Goal: Task Accomplishment & Management: Manage account settings

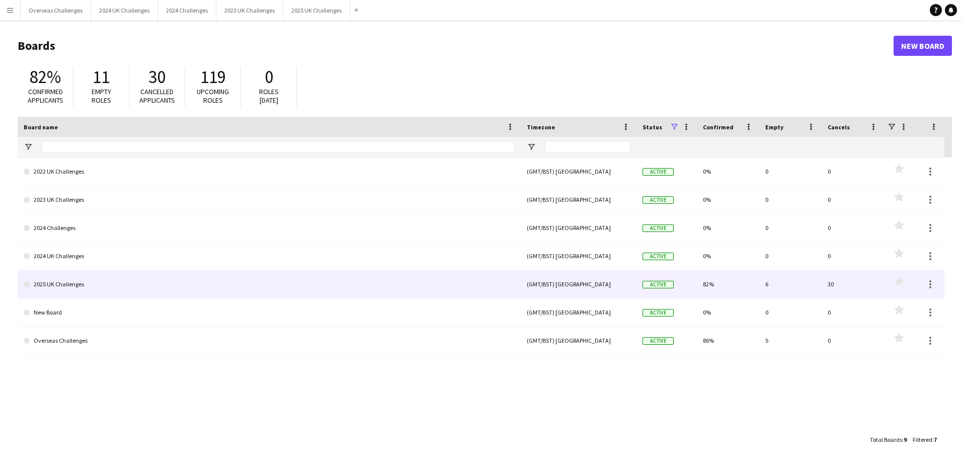
click at [83, 280] on link "2025 UK Challenges" at bounding box center [269, 284] width 491 height 28
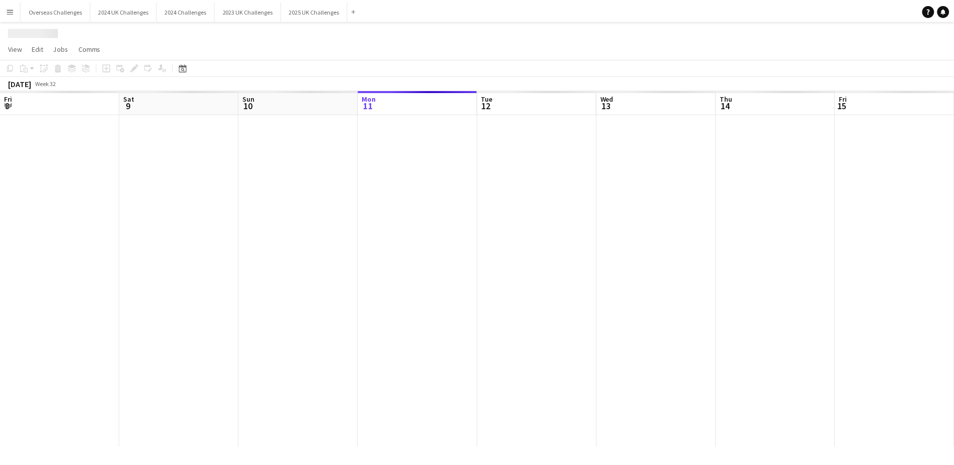
scroll to position [0, 240]
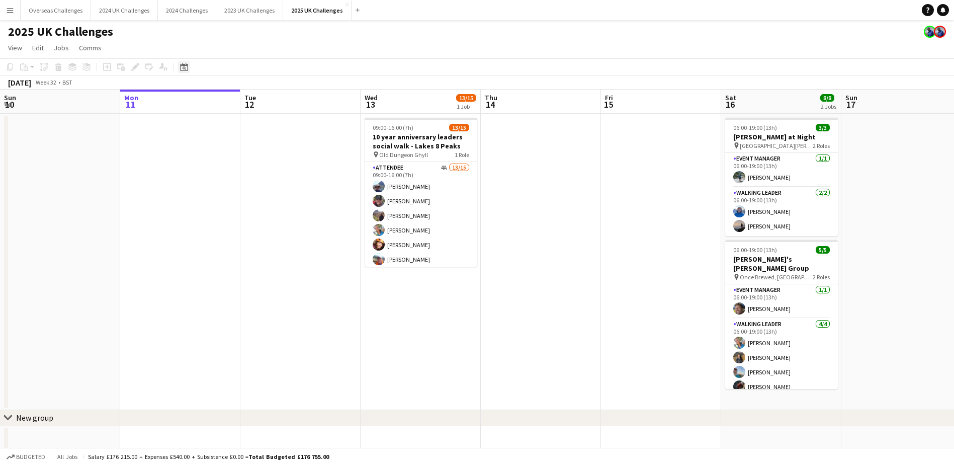
click at [183, 67] on icon "Date picker" at bounding box center [184, 67] width 8 height 8
click at [262, 103] on span "Next month" at bounding box center [265, 102] width 20 height 20
click at [243, 182] on span "19" at bounding box center [239, 180] width 12 height 12
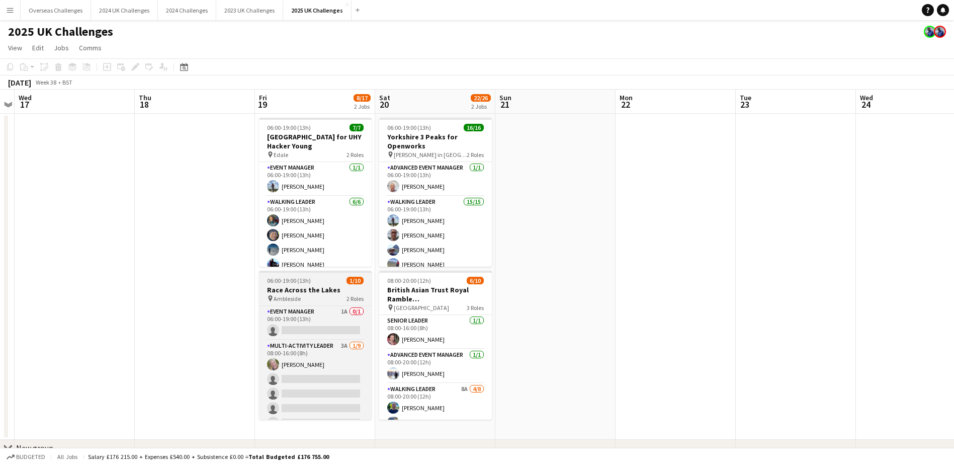
scroll to position [37, 0]
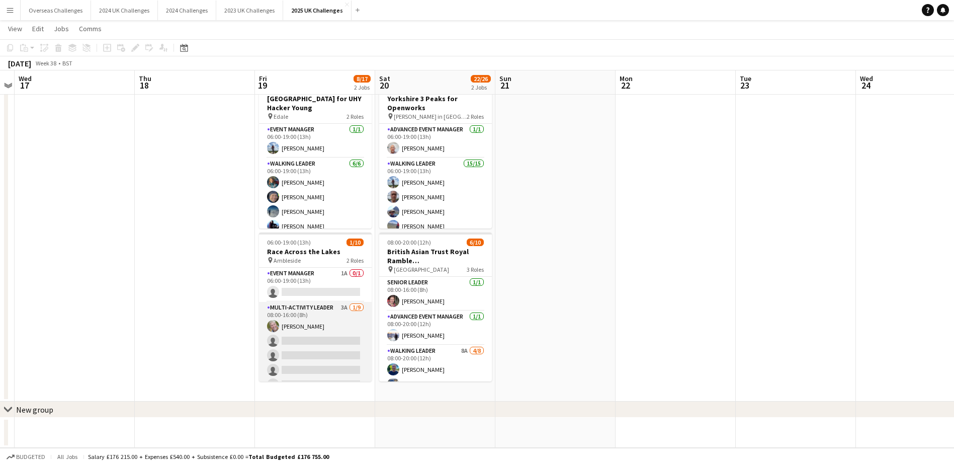
click at [321, 320] on app-card-role "Multi-Activity Leader 3A [DATE] 08:00-16:00 (8h) [PERSON_NAME] single-neutral-a…" at bounding box center [315, 377] width 113 height 151
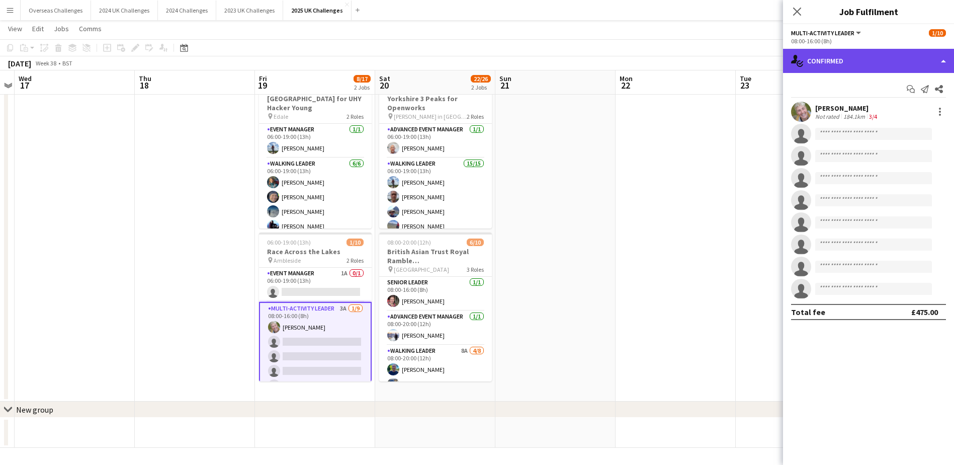
click at [836, 57] on div "single-neutral-actions-check-2 Confirmed" at bounding box center [868, 61] width 171 height 24
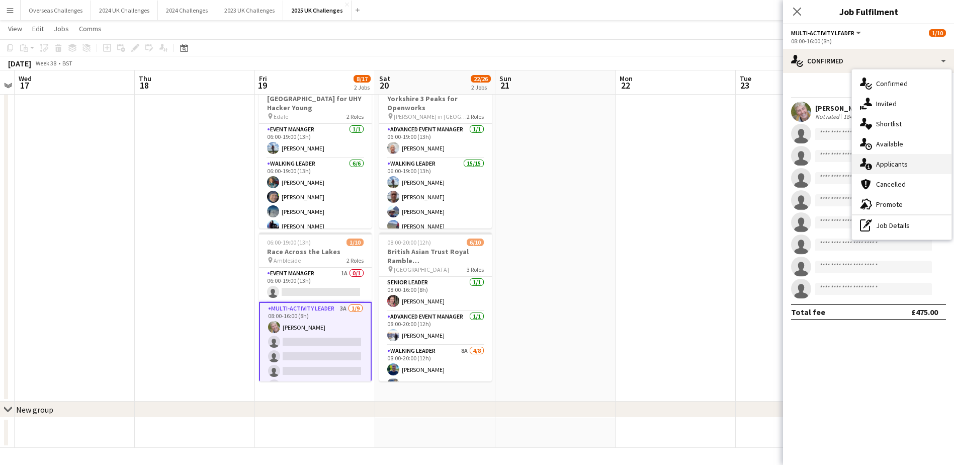
click at [887, 159] on div "single-neutral-actions-information Applicants" at bounding box center [902, 164] width 100 height 20
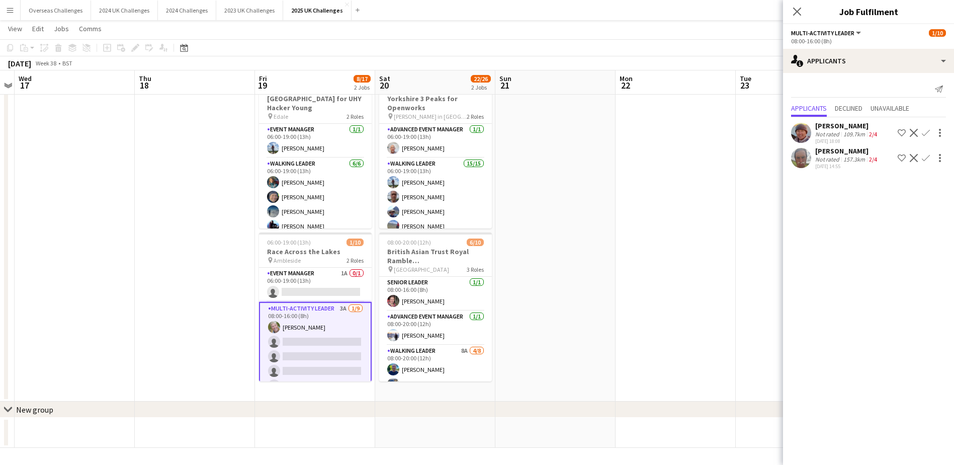
click at [738, 63] on div "[DATE] Week 38 • BST" at bounding box center [477, 63] width 954 height 14
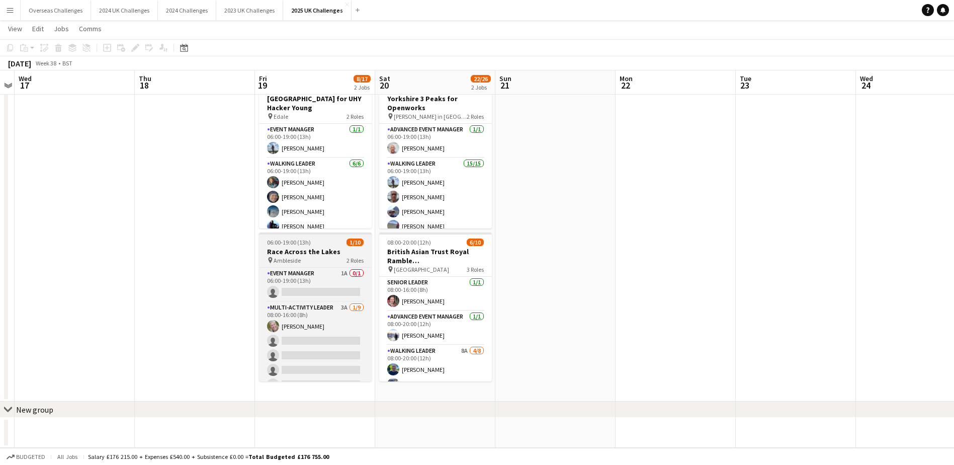
click at [306, 256] on div "pin Ambleside 2 Roles" at bounding box center [315, 260] width 113 height 8
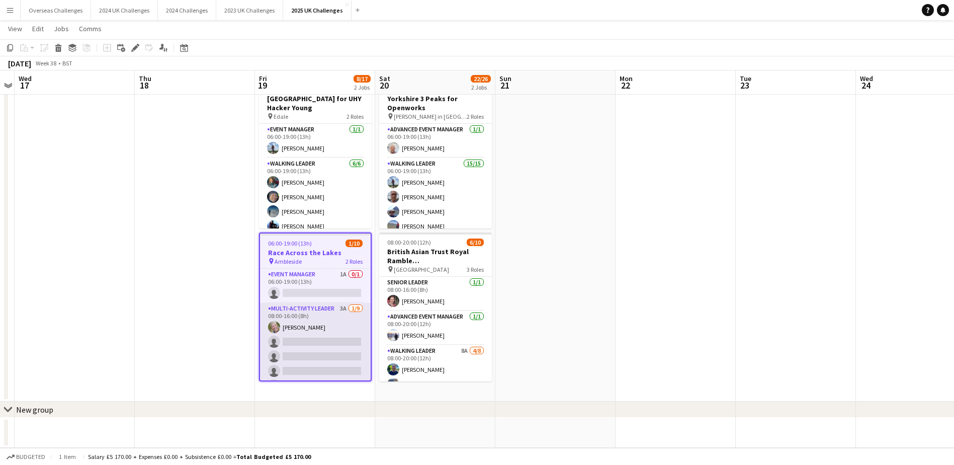
click at [305, 318] on app-card-role "Multi-Activity Leader 3A [DATE] 08:00-16:00 (8h) [PERSON_NAME] single-neutral-a…" at bounding box center [315, 378] width 111 height 151
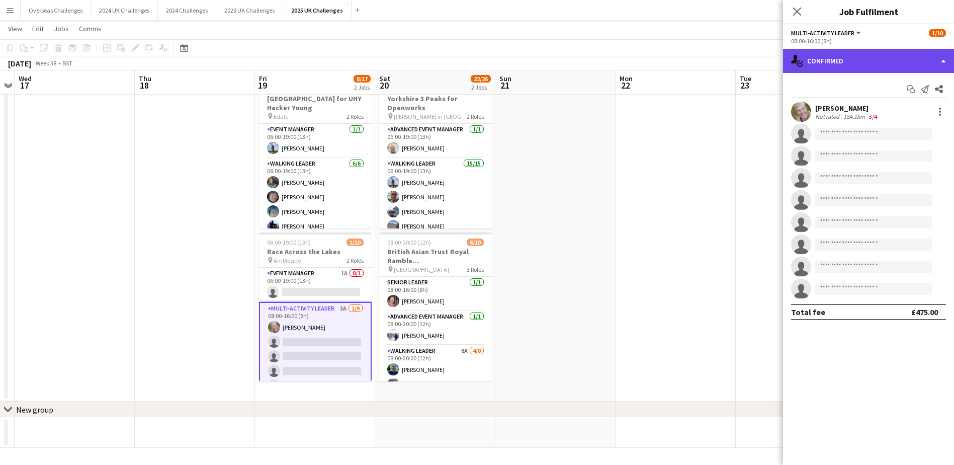
click at [866, 55] on div "single-neutral-actions-check-2 Confirmed" at bounding box center [868, 61] width 171 height 24
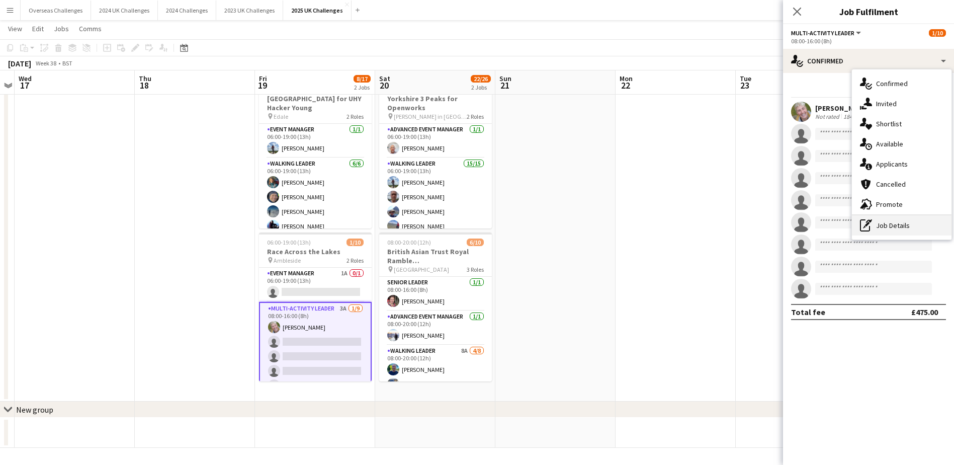
click at [896, 225] on div "pen-write Job Details" at bounding box center [902, 225] width 100 height 20
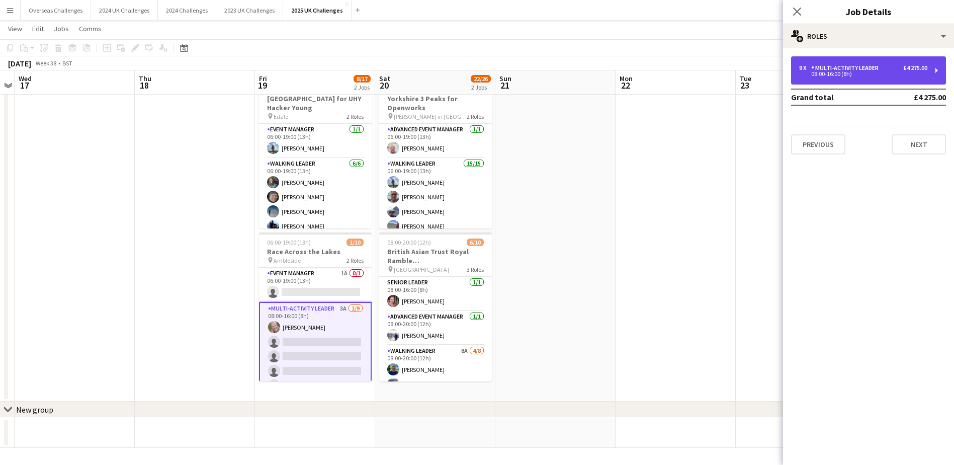
click at [883, 74] on div "08:00-16:00 (8h)" at bounding box center [863, 73] width 128 height 5
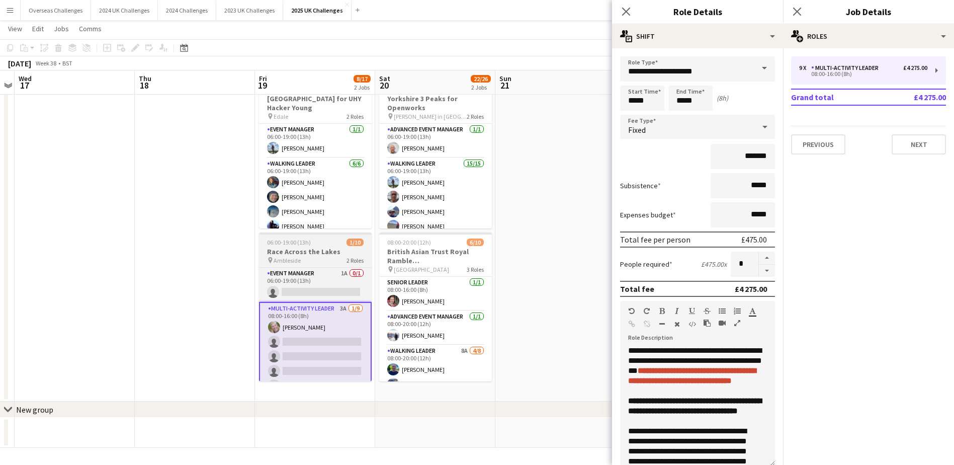
click at [333, 246] on app-job-card "06:00-19:00 (13h) 1/10 Race Across the Lakes pin Ambleside 2 Roles Event Manage…" at bounding box center [315, 306] width 113 height 149
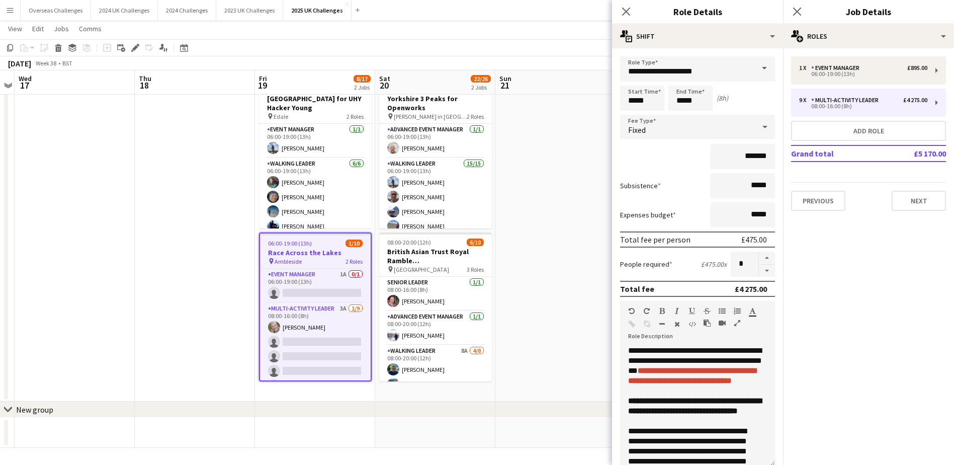
click at [129, 44] on div "Add job Add linked Job Edit Edit linked Job Applicants" at bounding box center [131, 48] width 77 height 12
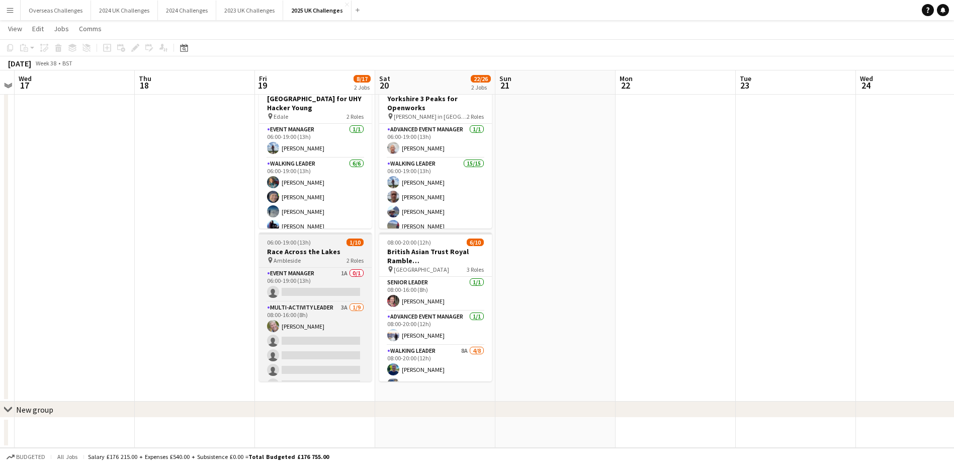
click at [300, 255] on h3 "Race Across the Lakes" at bounding box center [315, 251] width 113 height 9
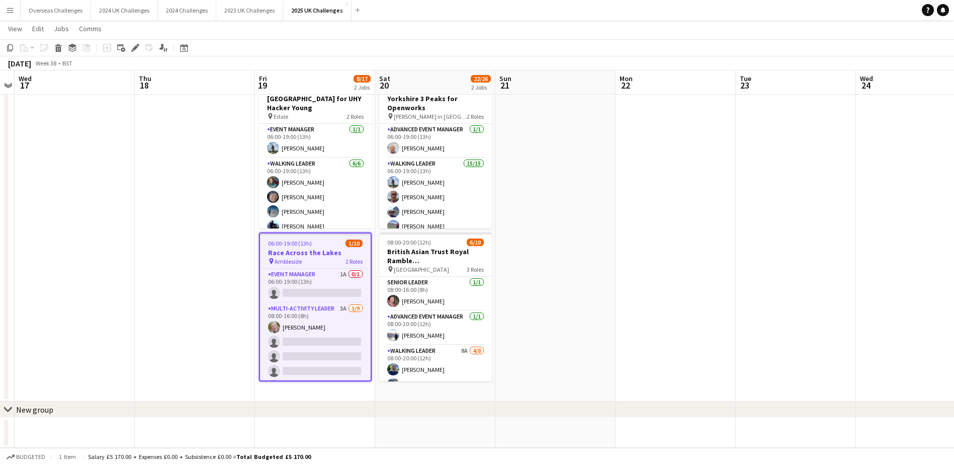
click at [316, 245] on div "06:00-19:00 (13h) 1/10" at bounding box center [315, 243] width 111 height 8
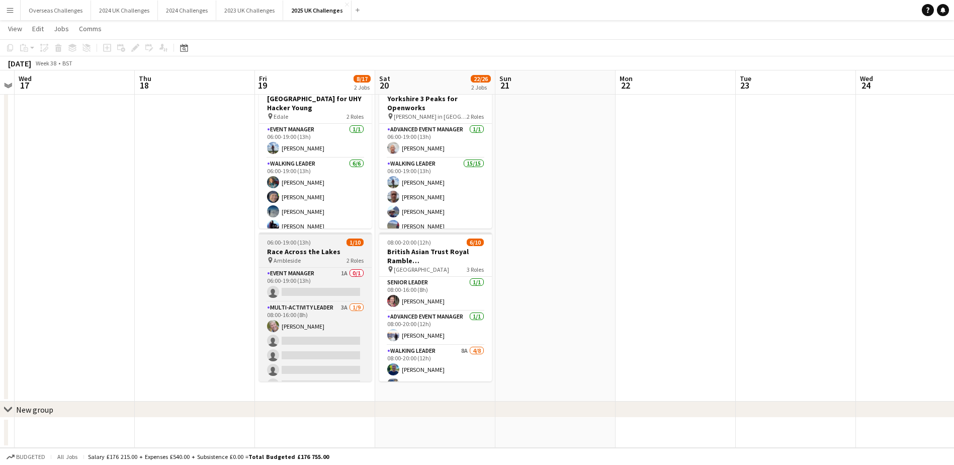
click at [316, 245] on div "06:00-19:00 (13h) 1/10" at bounding box center [315, 242] width 113 height 8
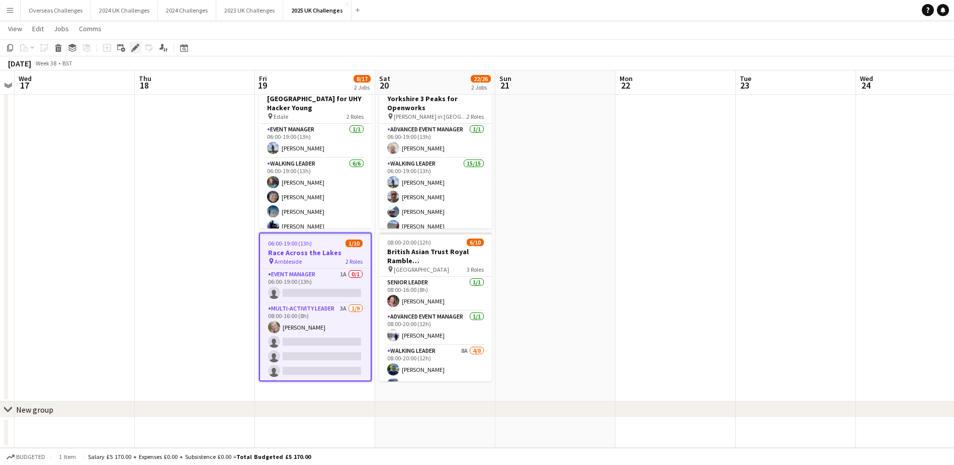
click at [135, 44] on icon "Edit" at bounding box center [135, 48] width 8 height 8
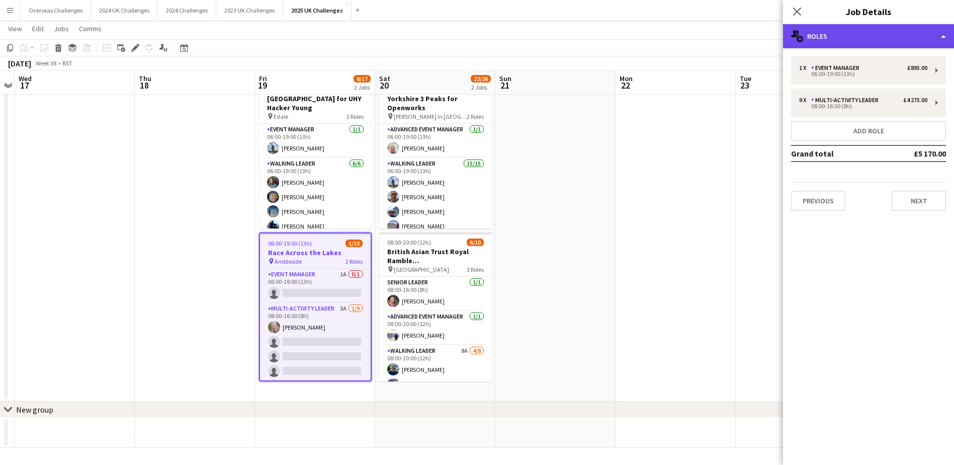
click at [870, 34] on div "multiple-users-add Roles" at bounding box center [868, 36] width 171 height 24
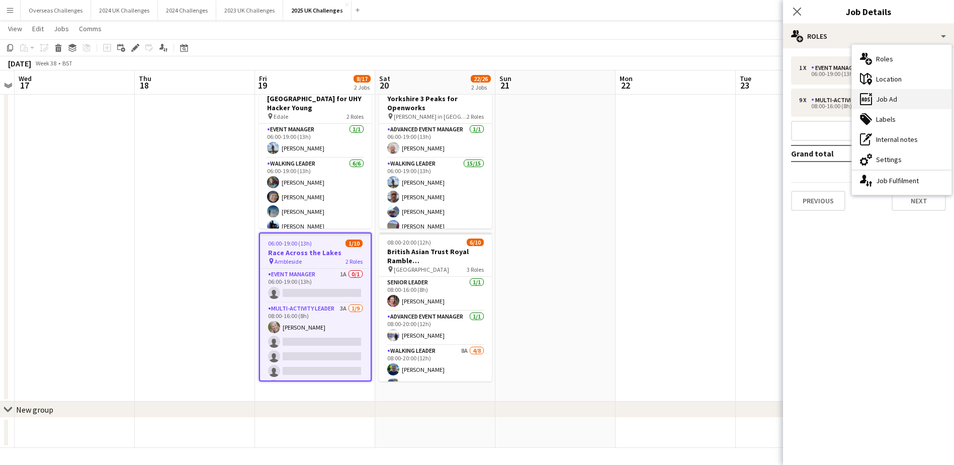
click at [900, 99] on div "ads-window Job Ad" at bounding box center [902, 99] width 100 height 20
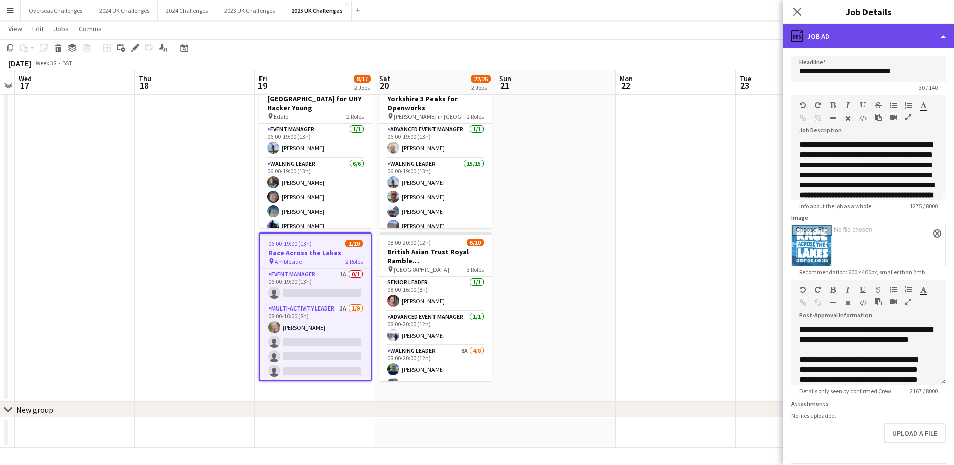
click at [904, 40] on div "ads-window Job Ad" at bounding box center [868, 36] width 171 height 24
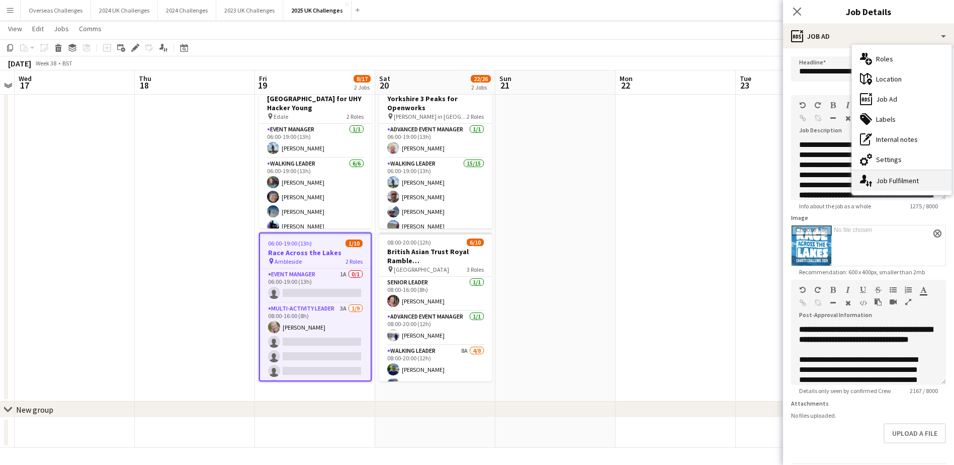
click at [904, 180] on div "single-neutral-actions-up-down Job Fulfilment" at bounding box center [902, 180] width 100 height 20
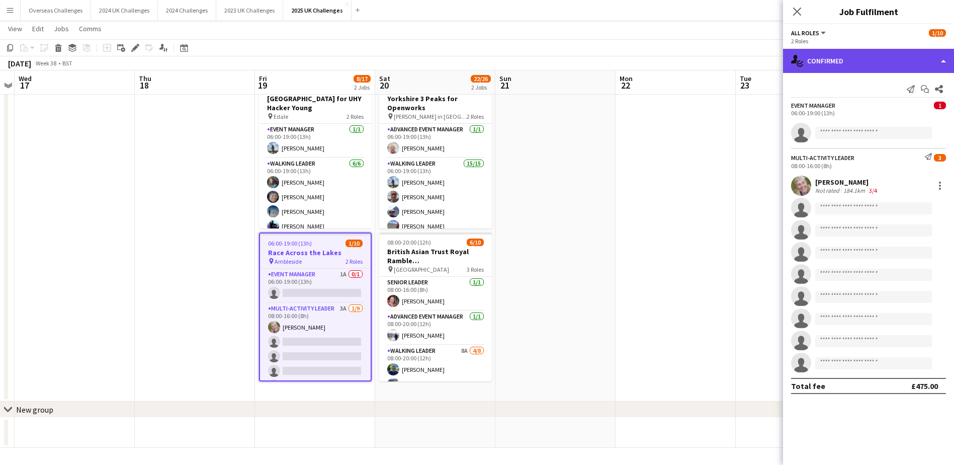
click at [885, 60] on div "single-neutral-actions-check-2 Confirmed" at bounding box center [868, 61] width 171 height 24
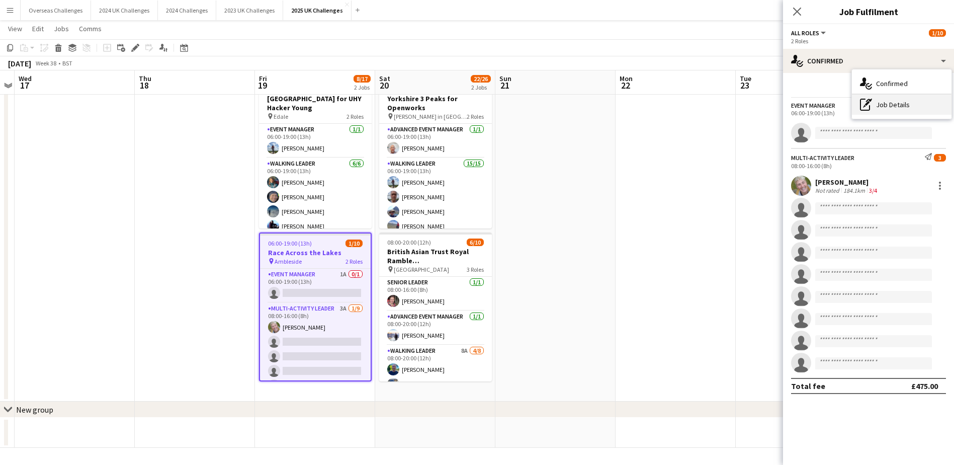
click at [889, 104] on div "pen-write Job Details" at bounding box center [902, 105] width 100 height 20
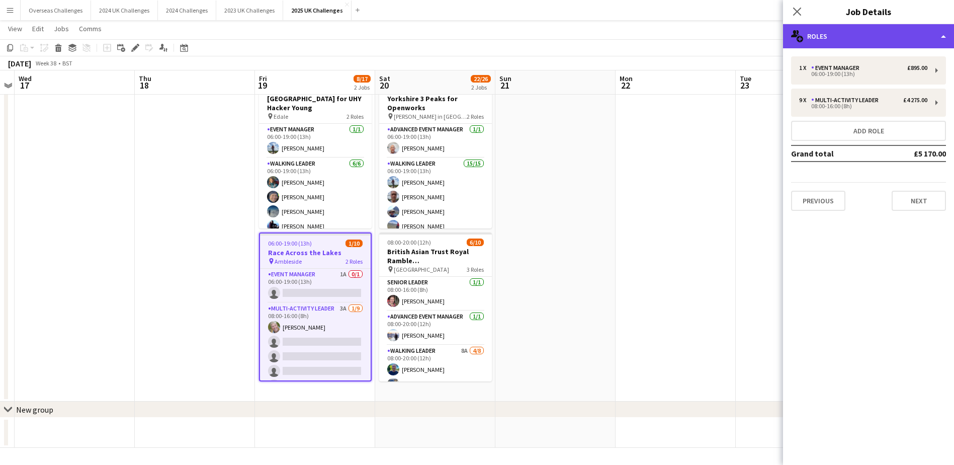
click at [911, 38] on div "multiple-users-add Roles" at bounding box center [868, 36] width 171 height 24
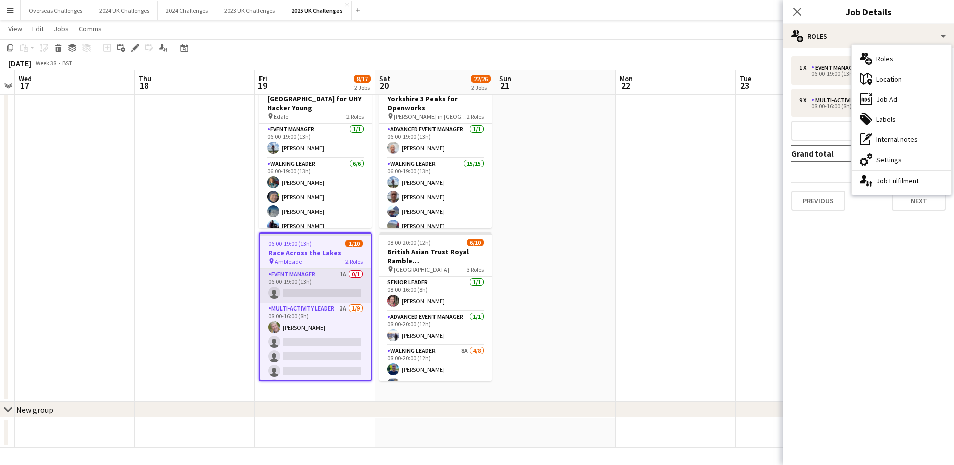
click at [320, 301] on app-card-role "Event Manager 1A 0/1 06:00-19:00 (13h) single-neutral-actions" at bounding box center [315, 286] width 111 height 34
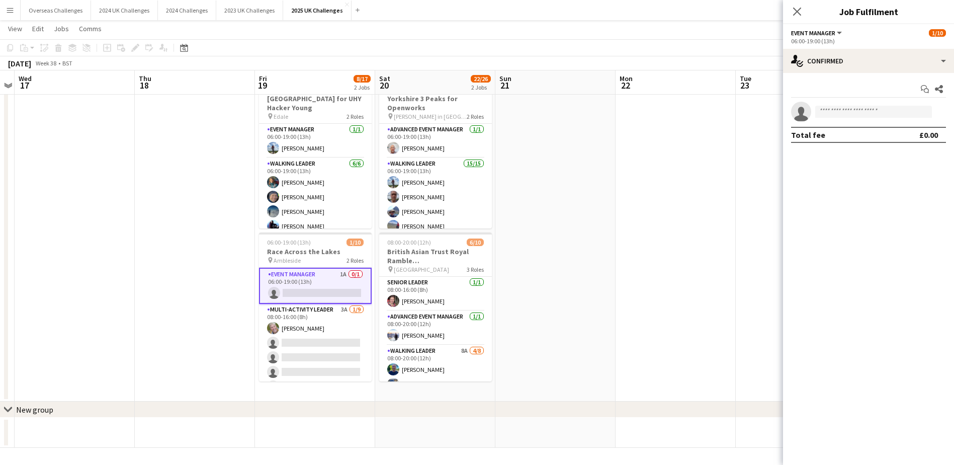
click at [177, 217] on app-date-cell at bounding box center [195, 238] width 120 height 326
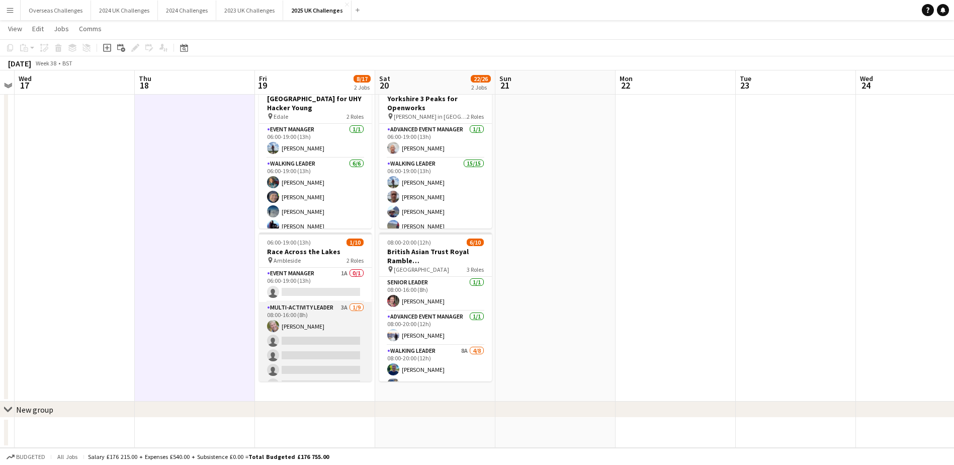
click at [320, 341] on app-card-role "Multi-Activity Leader 3A [DATE] 08:00-16:00 (8h) [PERSON_NAME] single-neutral-a…" at bounding box center [315, 377] width 113 height 151
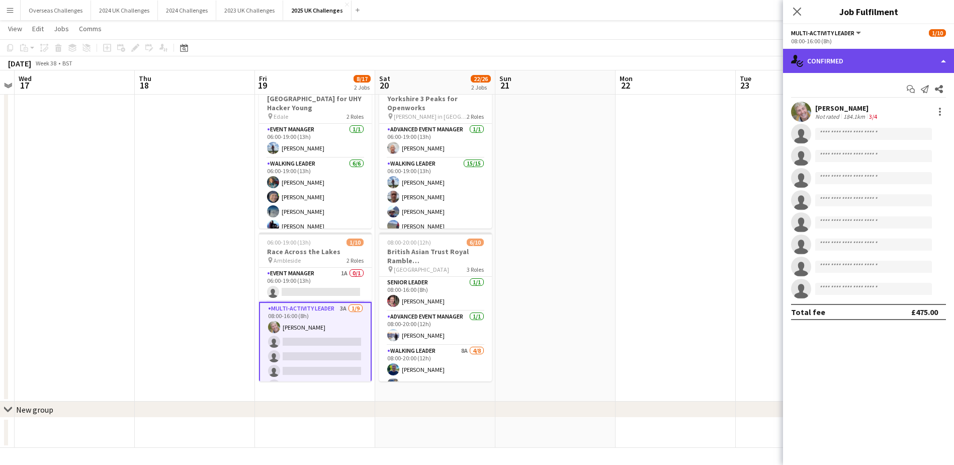
click at [857, 63] on div "single-neutral-actions-check-2 Confirmed" at bounding box center [868, 61] width 171 height 24
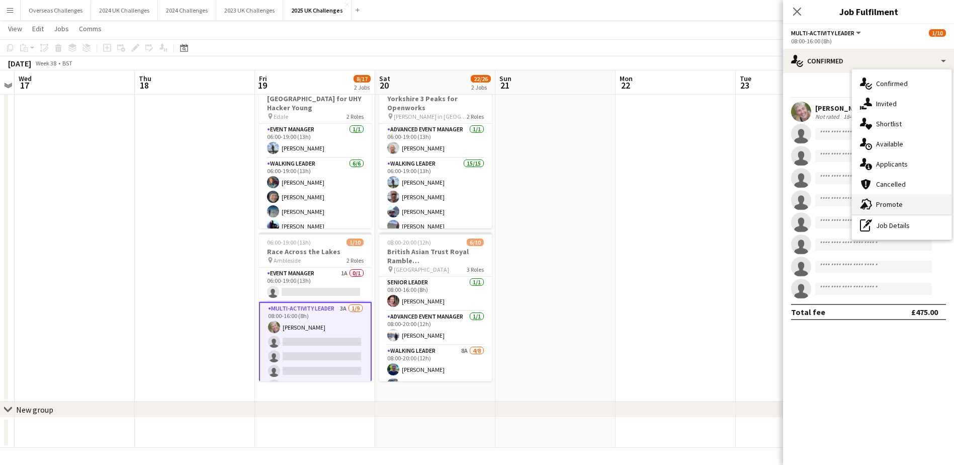
click at [887, 207] on div "advertising-megaphone Promote" at bounding box center [902, 204] width 100 height 20
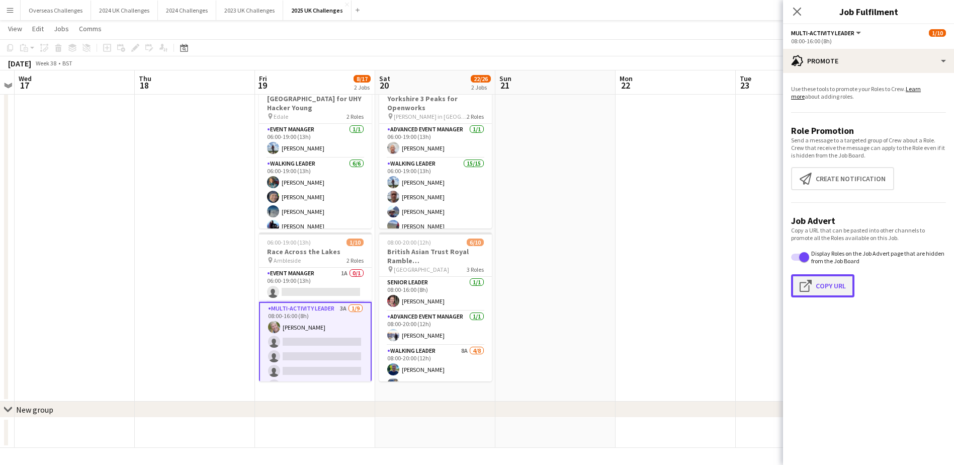
click at [834, 283] on button "Click to copy URL Copy Url" at bounding box center [822, 285] width 63 height 23
